Goal: Find contact information: Find contact information

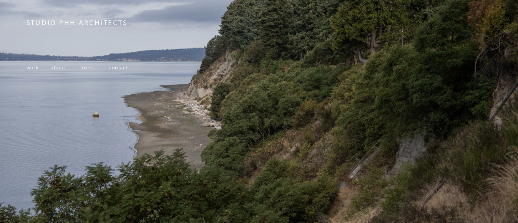
scroll to position [142, 0]
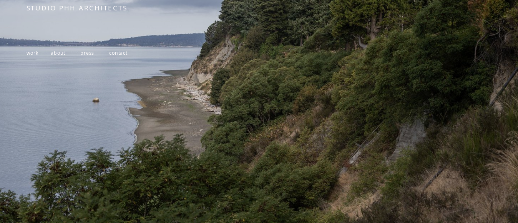
click at [59, 50] on span "about" at bounding box center [58, 53] width 15 height 7
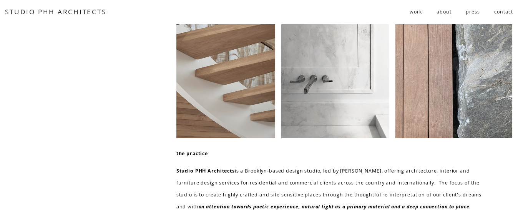
click at [499, 10] on link "contact" at bounding box center [503, 12] width 18 height 13
